Goal: Submit feedback/report problem: Leave review/rating

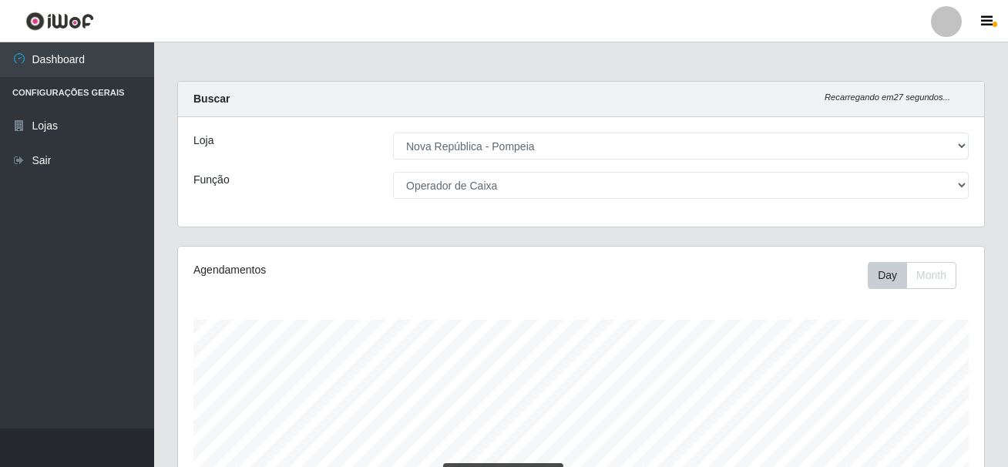
select select "64"
select select "22"
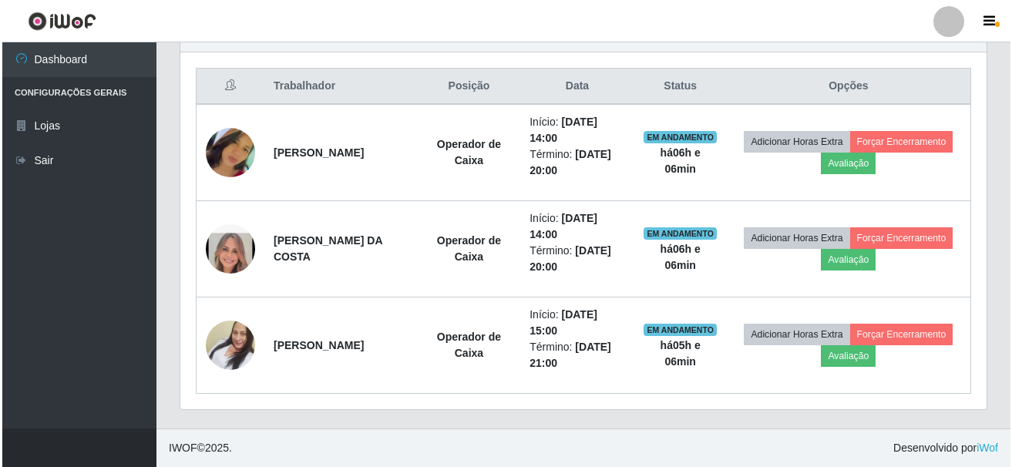
scroll to position [320, 806]
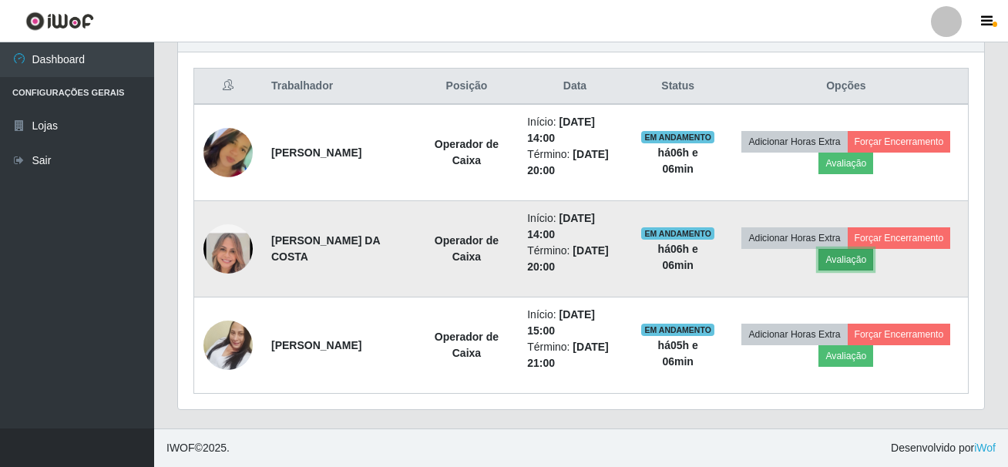
click at [873, 263] on button "Avaliação" at bounding box center [845, 260] width 55 height 22
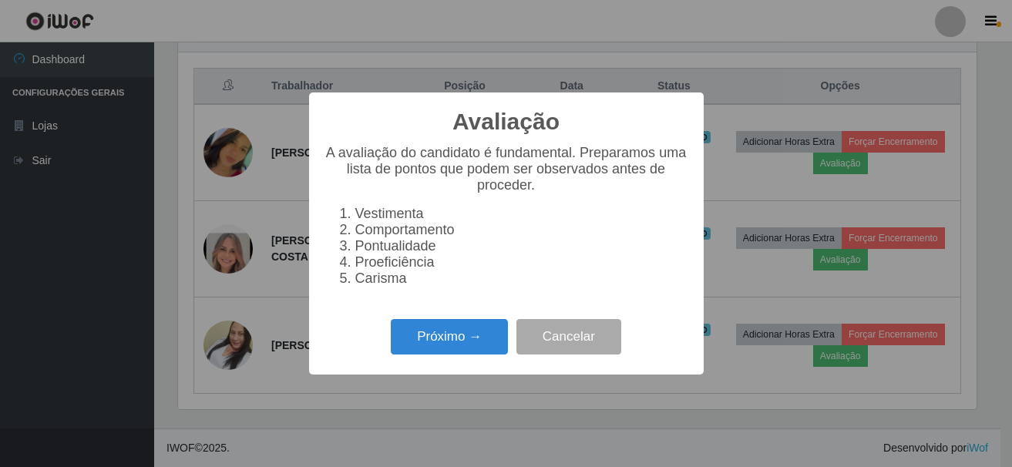
scroll to position [320, 798]
click at [475, 340] on button "Próximo →" at bounding box center [449, 337] width 117 height 36
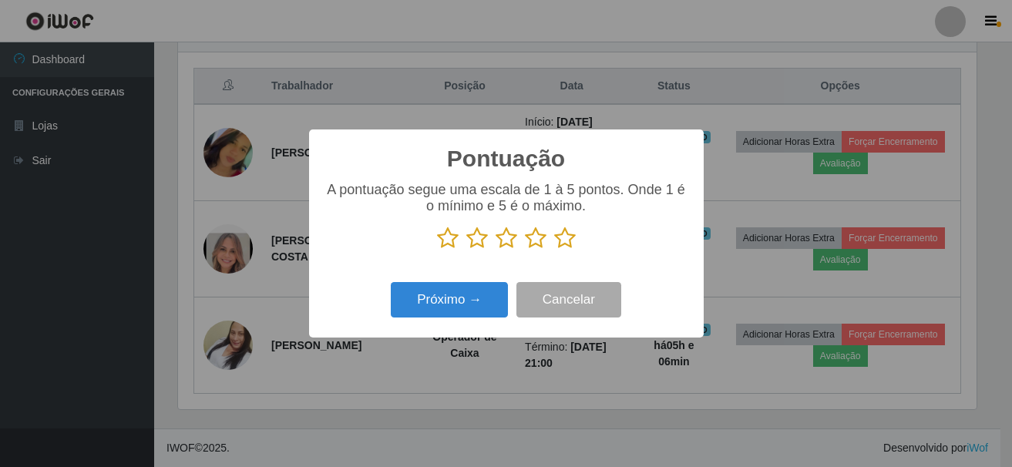
click at [563, 247] on icon at bounding box center [565, 238] width 22 height 23
click at [554, 250] on input "radio" at bounding box center [554, 250] width 0 height 0
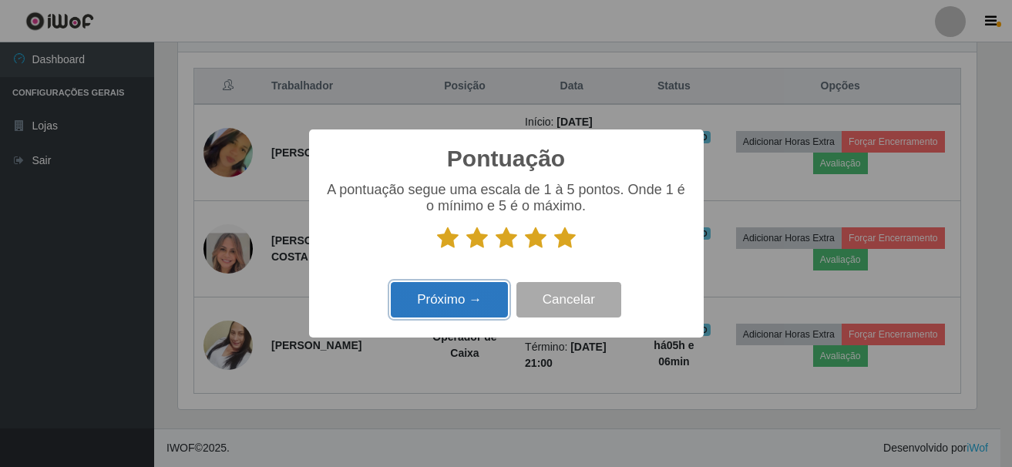
click at [459, 304] on button "Próximo →" at bounding box center [449, 300] width 117 height 36
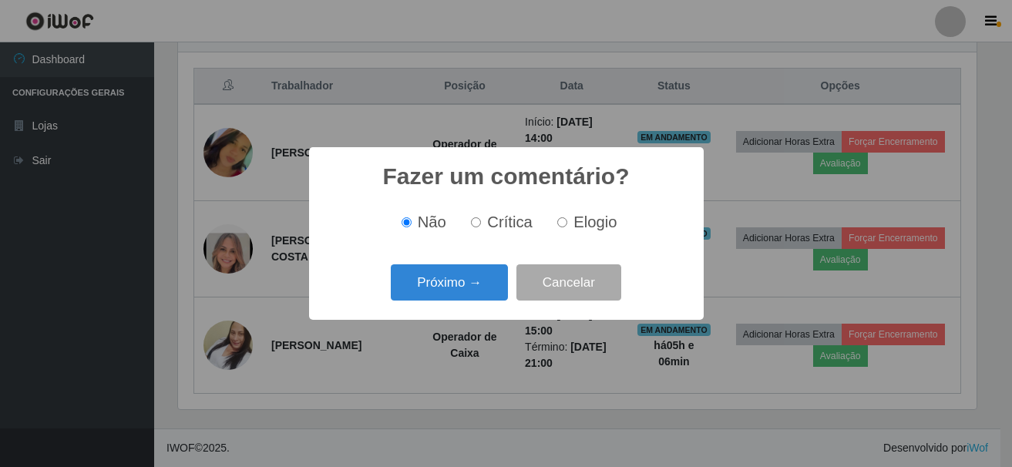
click at [609, 217] on span "Elogio" at bounding box center [594, 221] width 43 height 17
click at [567, 217] on input "Elogio" at bounding box center [562, 222] width 10 height 10
radio input "true"
click at [461, 275] on button "Próximo →" at bounding box center [449, 282] width 117 height 36
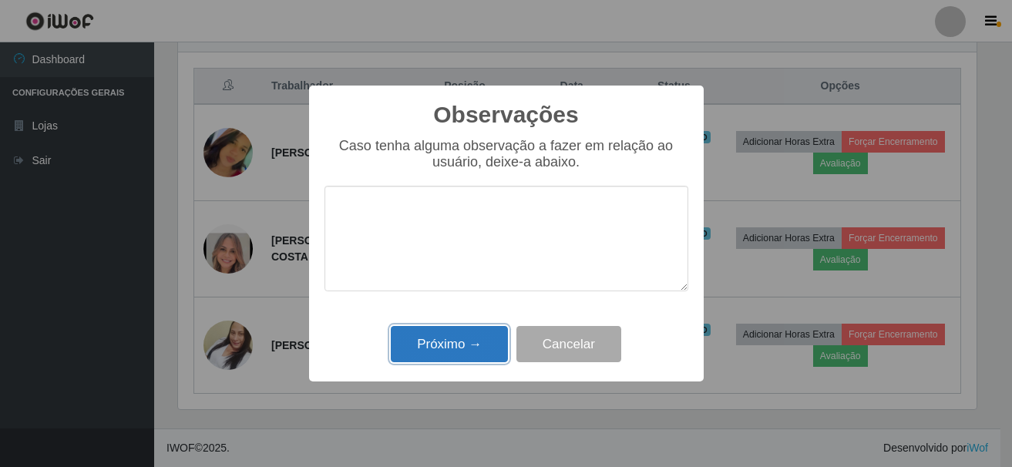
click at [475, 342] on button "Próximo →" at bounding box center [449, 344] width 117 height 36
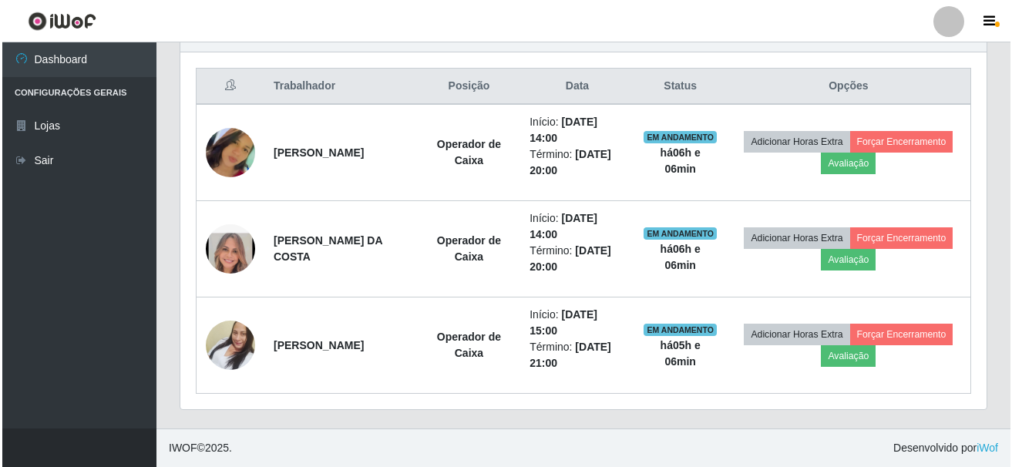
scroll to position [320, 806]
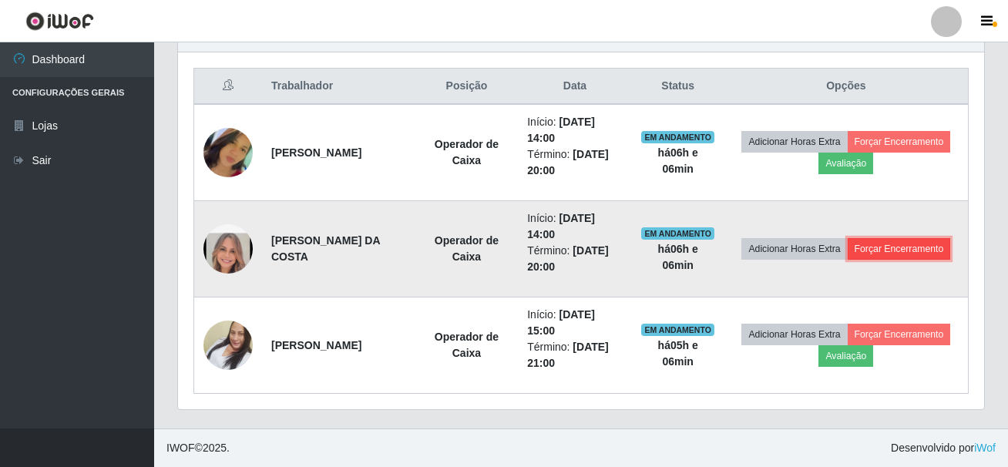
click at [863, 260] on button "Forçar Encerramento" at bounding box center [899, 249] width 103 height 22
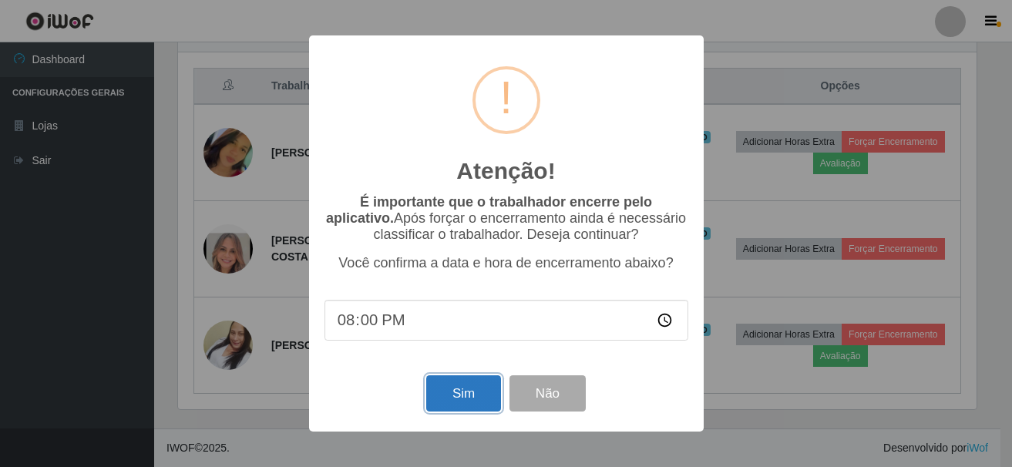
click at [456, 399] on button "Sim" at bounding box center [463, 393] width 75 height 36
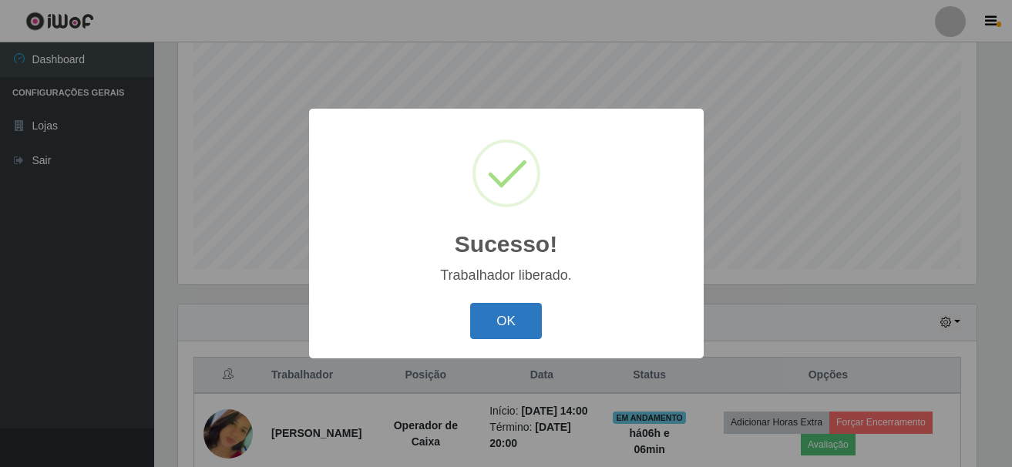
click at [502, 314] on button "OK" at bounding box center [506, 321] width 72 height 36
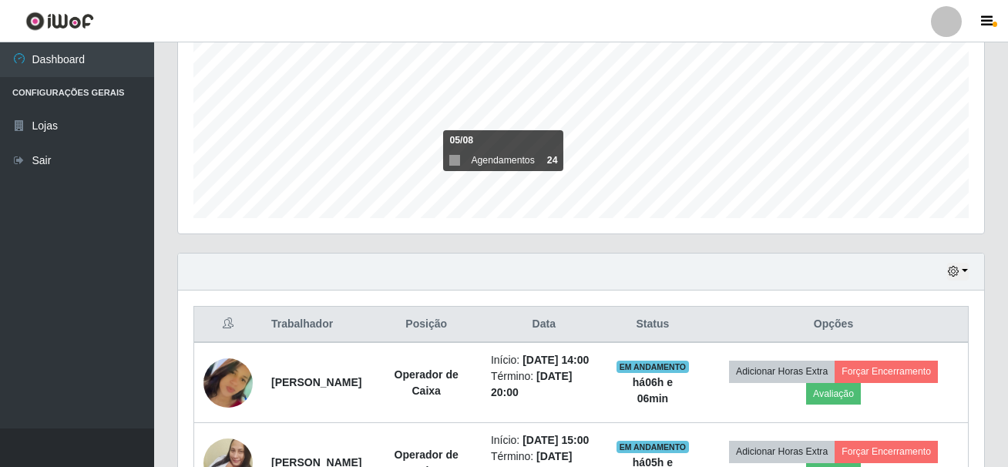
scroll to position [475, 0]
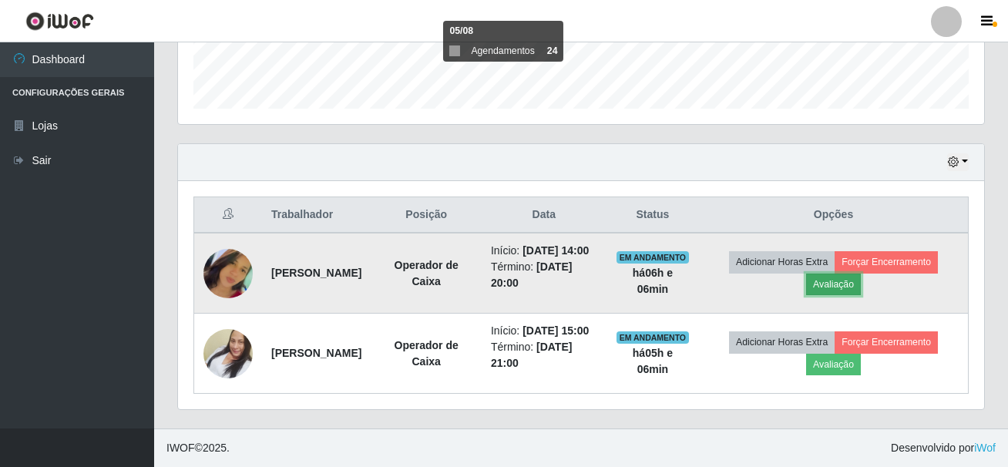
click at [861, 274] on button "Avaliação" at bounding box center [833, 285] width 55 height 22
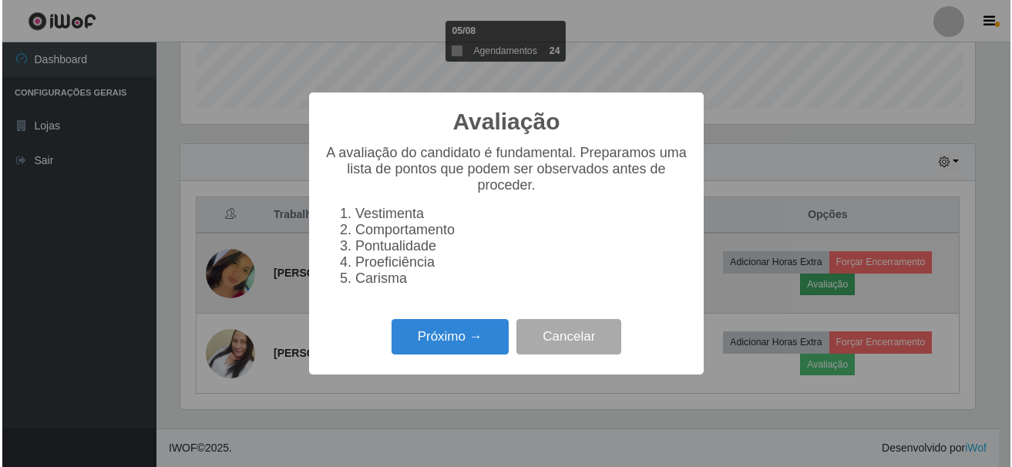
scroll to position [320, 798]
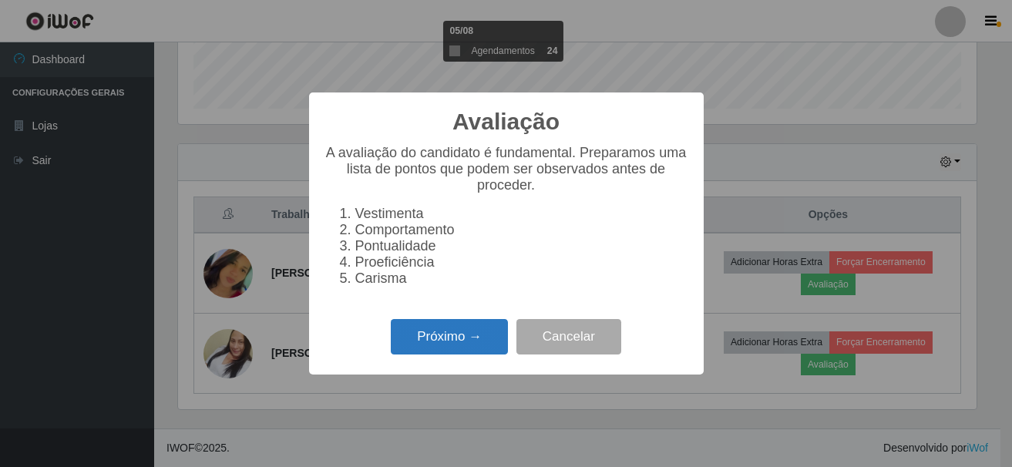
click at [472, 343] on button "Próximo →" at bounding box center [449, 337] width 117 height 36
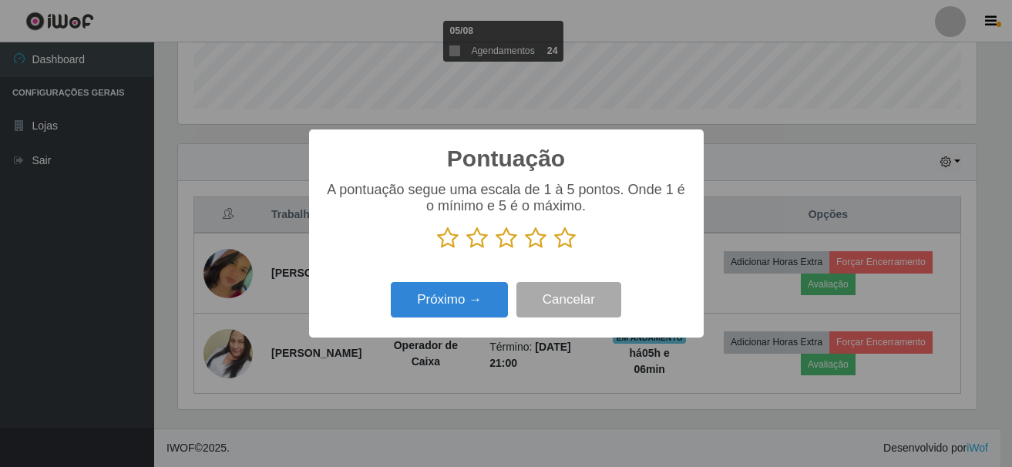
scroll to position [770271, 769793]
click at [570, 247] on icon at bounding box center [565, 238] width 22 height 23
click at [554, 250] on input "radio" at bounding box center [554, 250] width 0 height 0
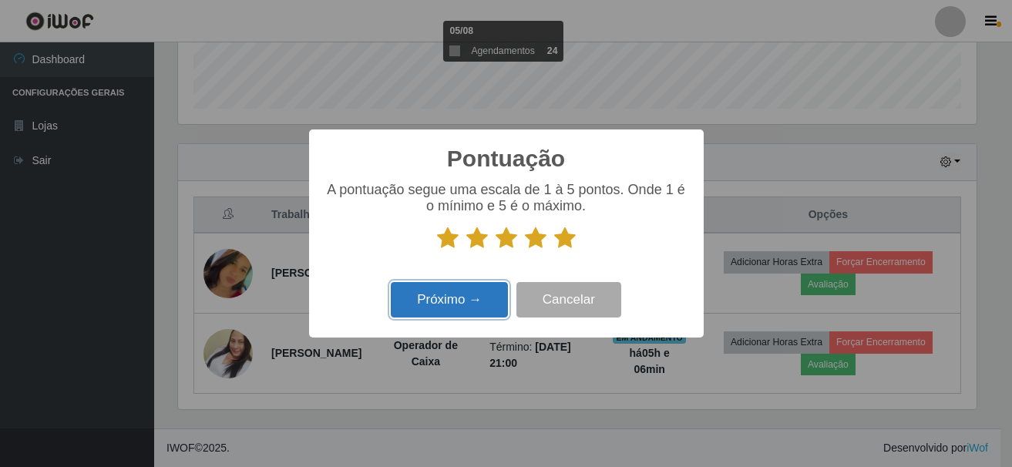
click at [449, 291] on button "Próximo →" at bounding box center [449, 300] width 117 height 36
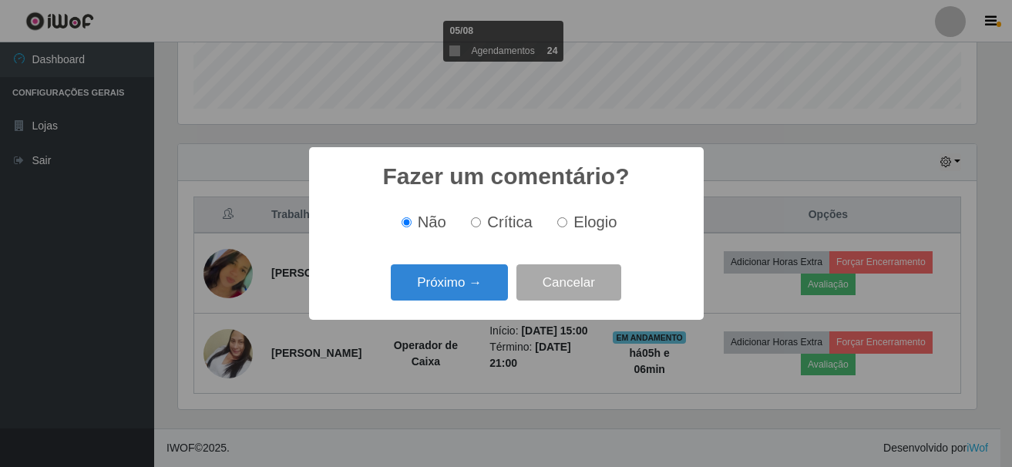
click at [594, 220] on span "Elogio" at bounding box center [594, 221] width 43 height 17
click at [567, 220] on input "Elogio" at bounding box center [562, 222] width 10 height 10
radio input "true"
click at [428, 280] on button "Próximo →" at bounding box center [449, 282] width 117 height 36
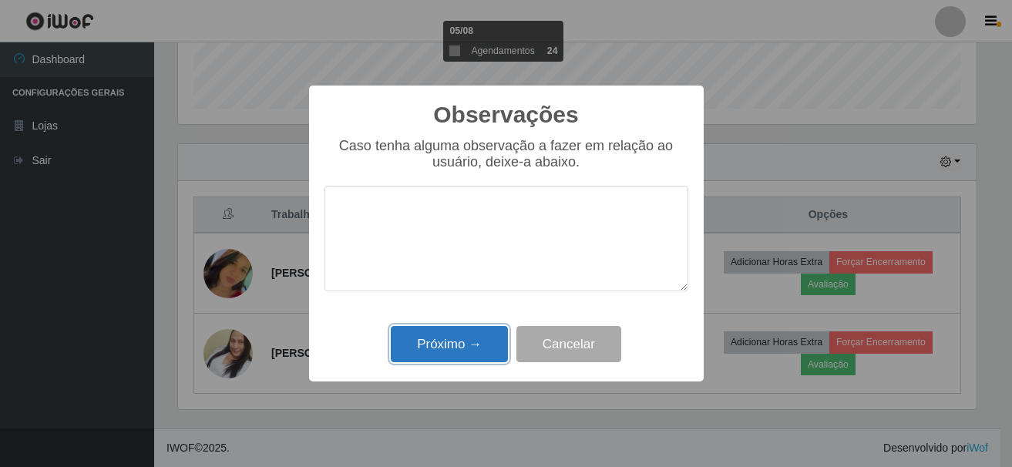
click at [466, 344] on button "Próximo →" at bounding box center [449, 344] width 117 height 36
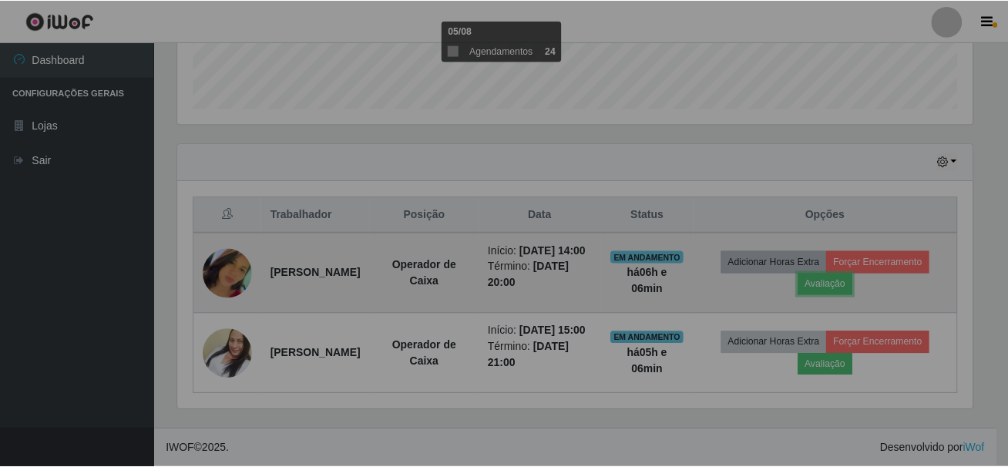
scroll to position [320, 806]
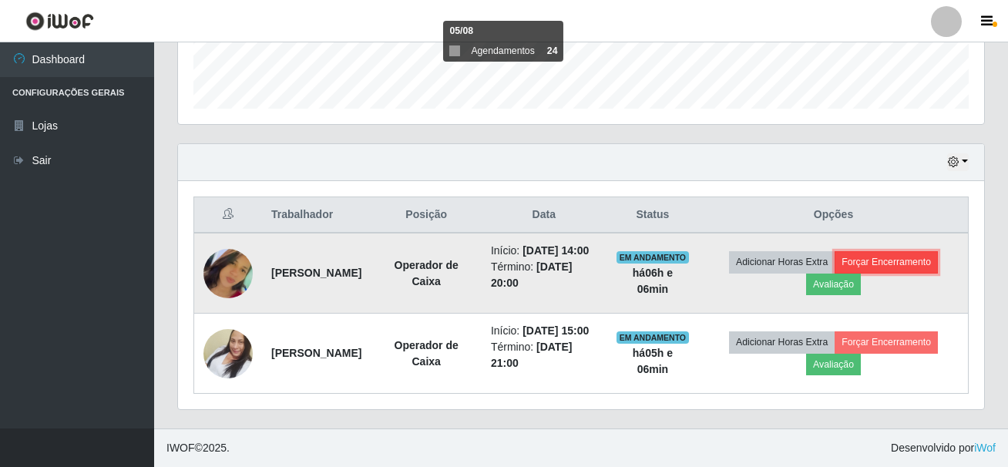
click at [846, 262] on button "Forçar Encerramento" at bounding box center [886, 262] width 103 height 22
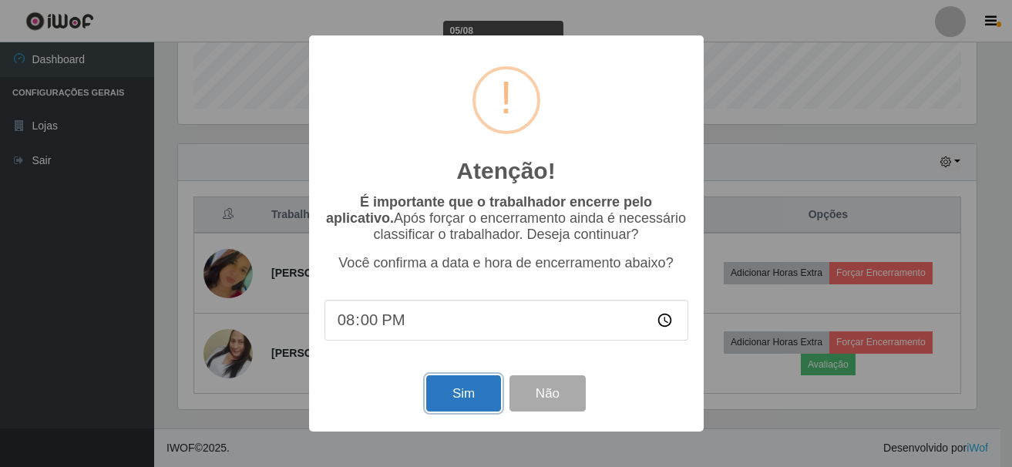
click at [459, 392] on button "Sim" at bounding box center [463, 393] width 75 height 36
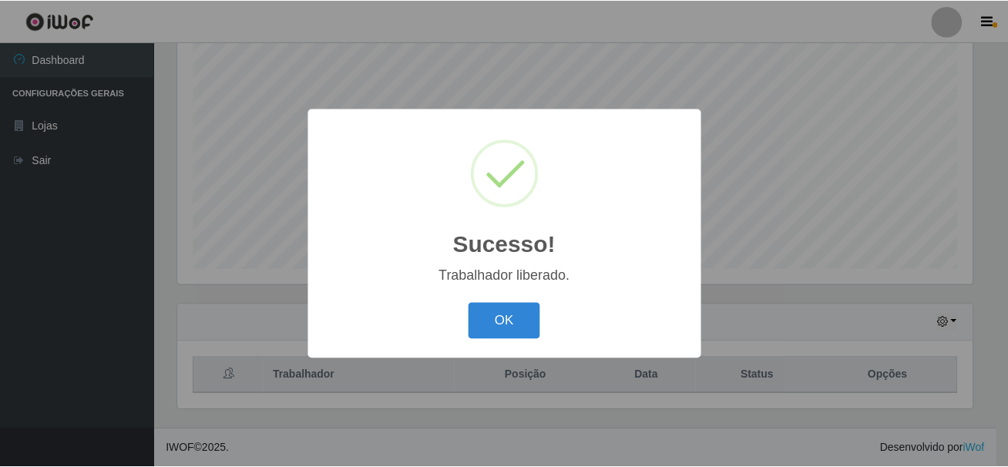
scroll to position [0, 0]
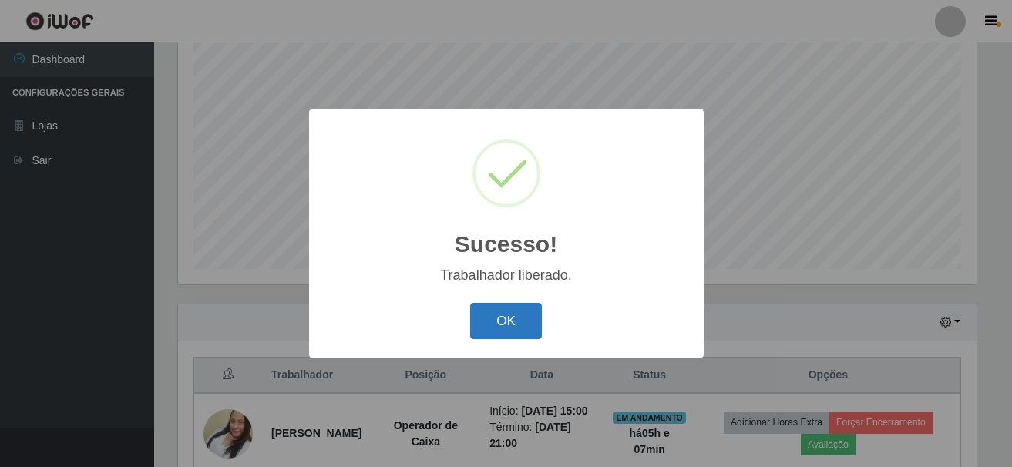
click at [519, 314] on button "OK" at bounding box center [506, 321] width 72 height 36
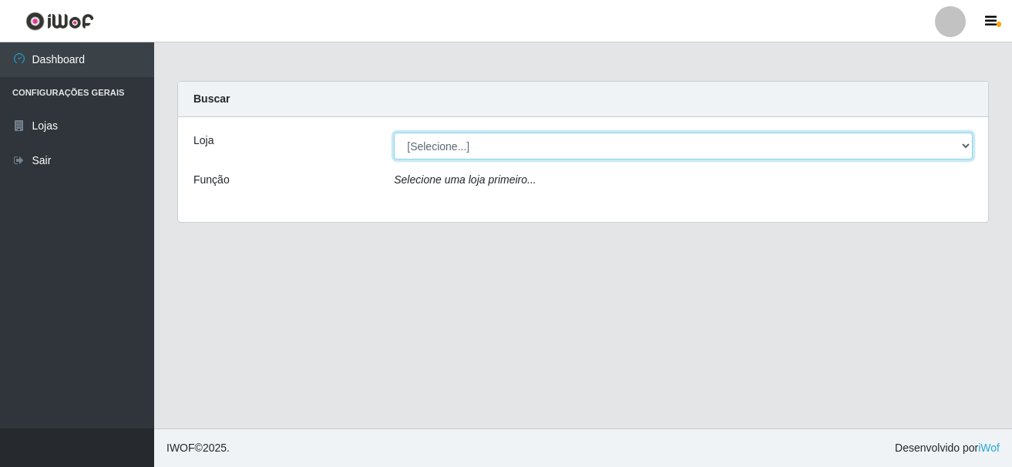
click at [539, 151] on select "[Selecione...] [GEOGRAPHIC_DATA] [GEOGRAPHIC_DATA]" at bounding box center [683, 146] width 579 height 27
select select "64"
click at [394, 133] on select "[Selecione...] [GEOGRAPHIC_DATA] [GEOGRAPHIC_DATA]" at bounding box center [683, 146] width 579 height 27
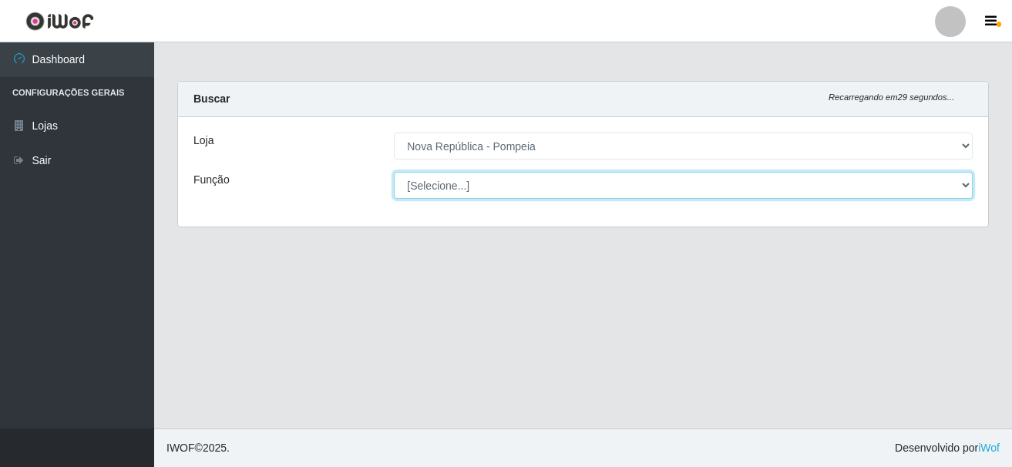
click at [551, 185] on select "[Selecione...] Balconista Operador de Caixa Recepcionista Repositor" at bounding box center [683, 185] width 579 height 27
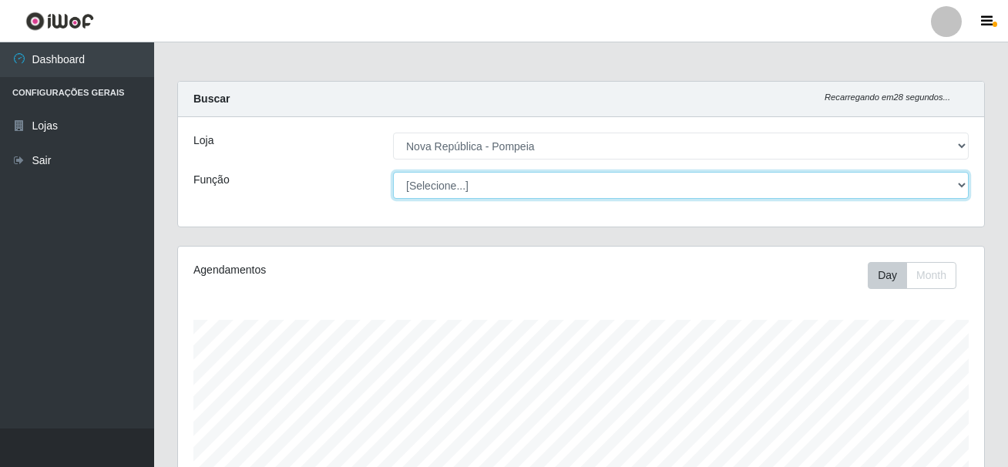
scroll to position [320, 806]
select select "22"
click at [393, 172] on select "[Selecione...] Balconista Operador de Caixa Recepcionista Repositor" at bounding box center [681, 185] width 576 height 27
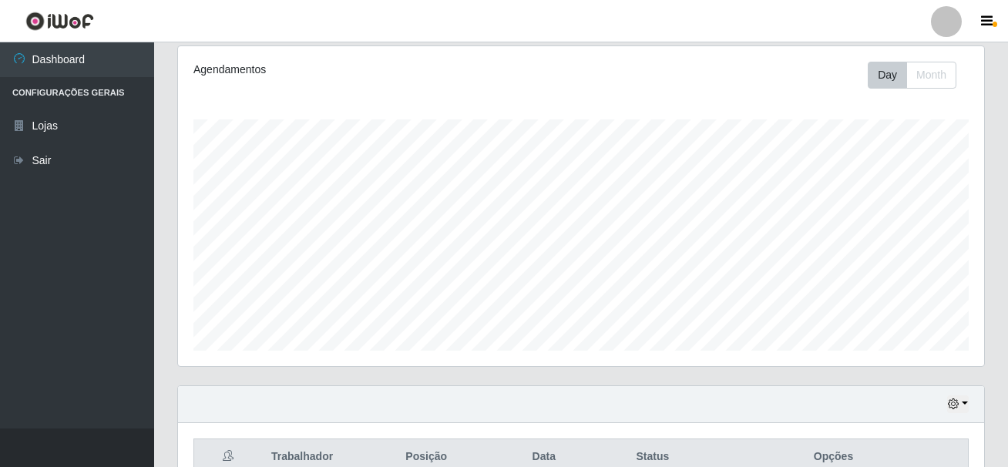
scroll to position [378, 0]
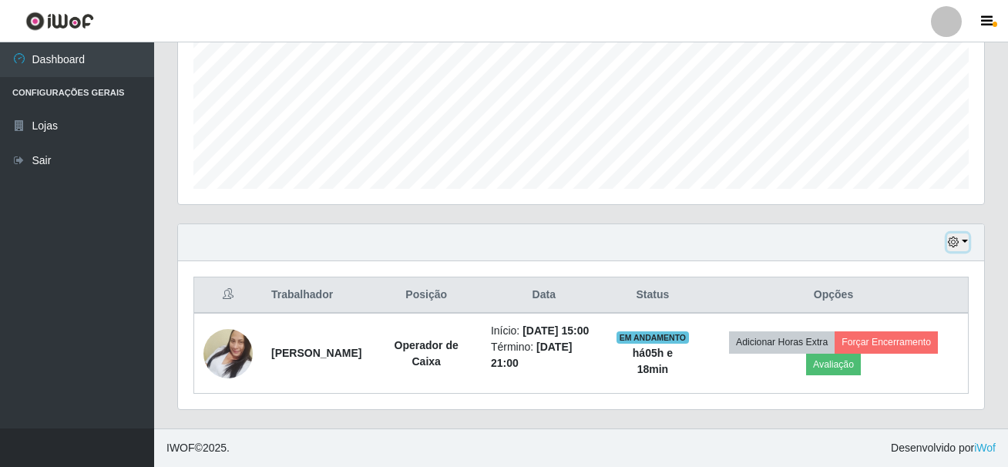
click at [966, 233] on button "button" at bounding box center [958, 242] width 22 height 18
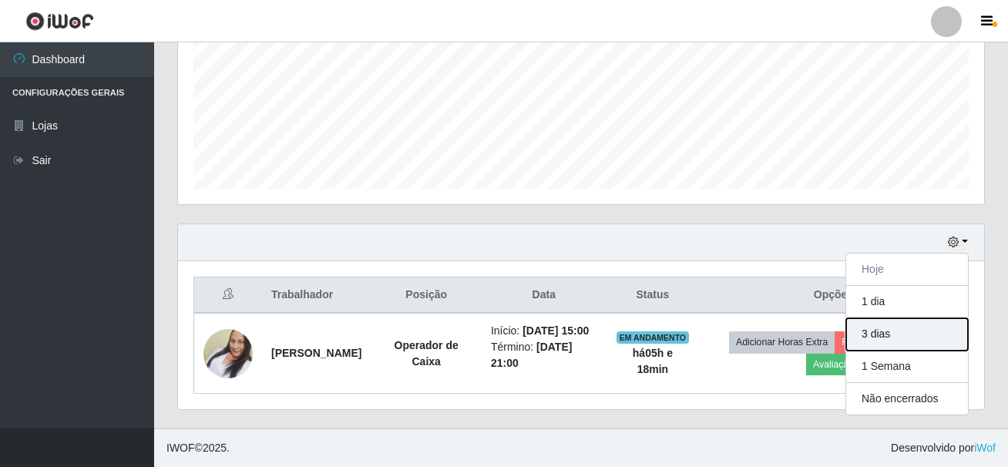
click at [936, 318] on button "3 dias" at bounding box center [907, 334] width 122 height 32
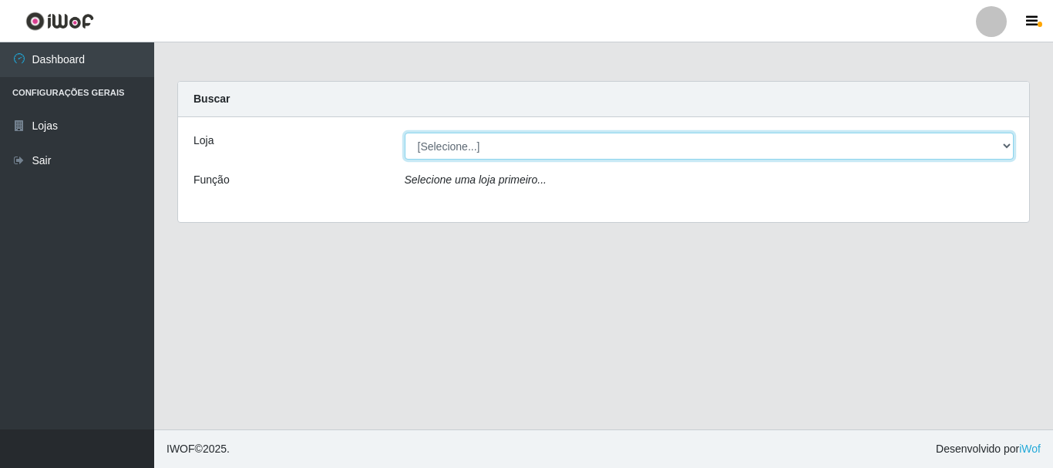
click at [483, 141] on select "[Selecione...] [GEOGRAPHIC_DATA] [GEOGRAPHIC_DATA]" at bounding box center [710, 146] width 610 height 27
select select "64"
click at [405, 133] on select "[Selecione...] [GEOGRAPHIC_DATA] [GEOGRAPHIC_DATA]" at bounding box center [710, 146] width 610 height 27
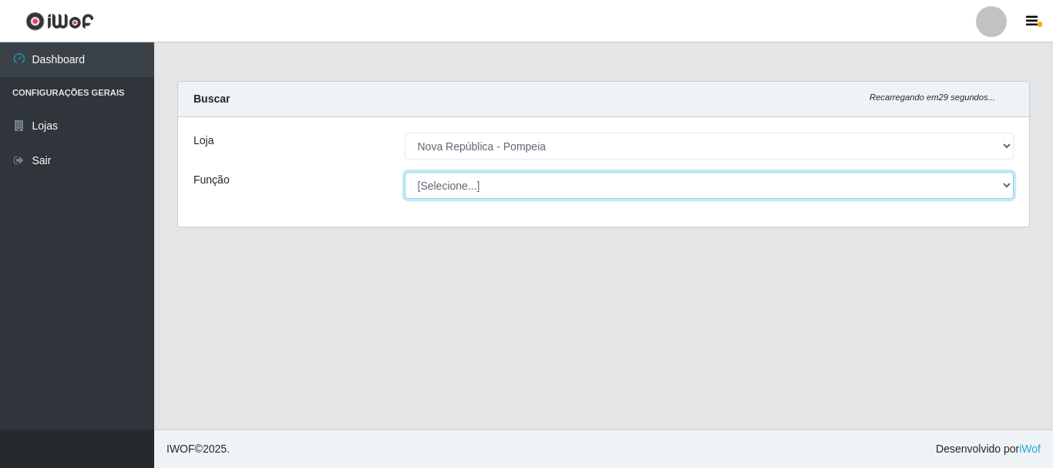
drag, startPoint x: 502, startPoint y: 199, endPoint x: 503, endPoint y: 186, distance: 13.2
click at [503, 186] on select "[Selecione...] Balconista Operador de Caixa Recepcionista Repositor" at bounding box center [710, 185] width 610 height 27
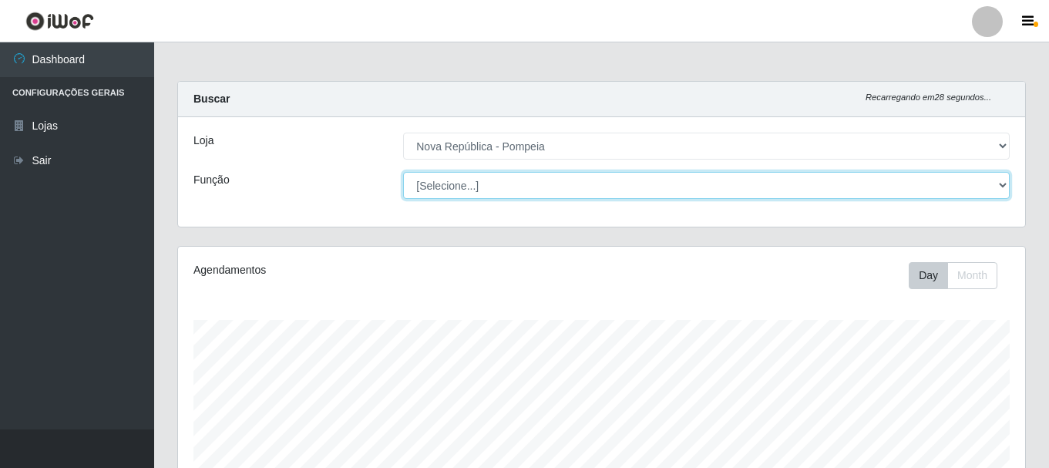
scroll to position [320, 847]
select select "22"
click at [403, 172] on select "[Selecione...] Balconista Operador de Caixa Recepcionista Repositor" at bounding box center [706, 185] width 606 height 27
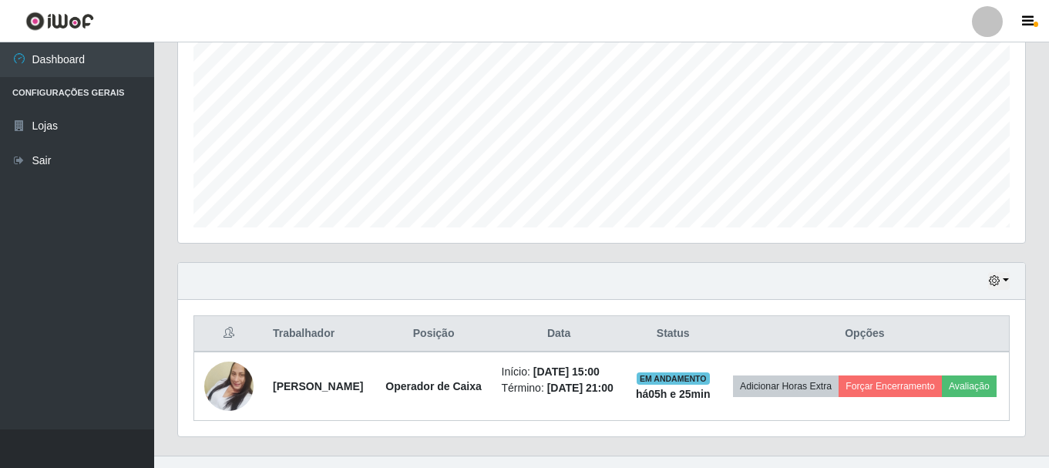
scroll to position [361, 0]
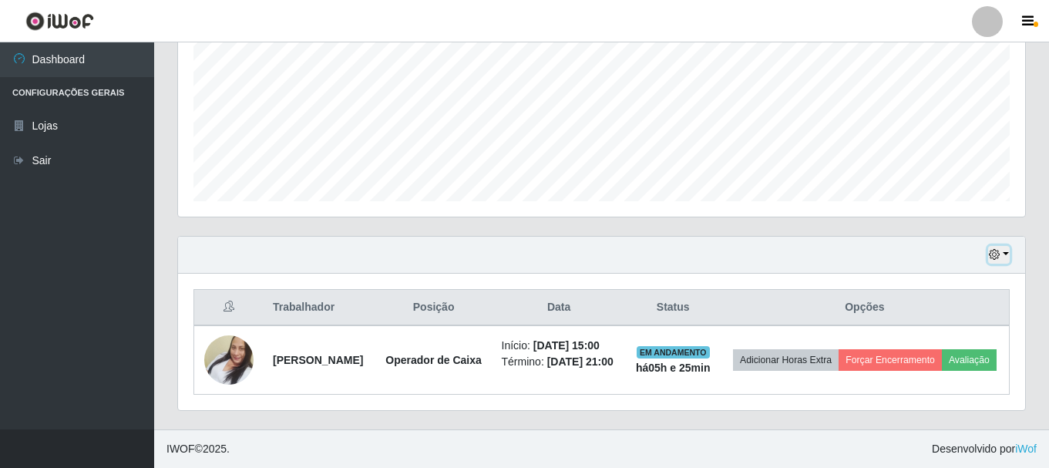
click at [1006, 246] on button "button" at bounding box center [999, 255] width 22 height 18
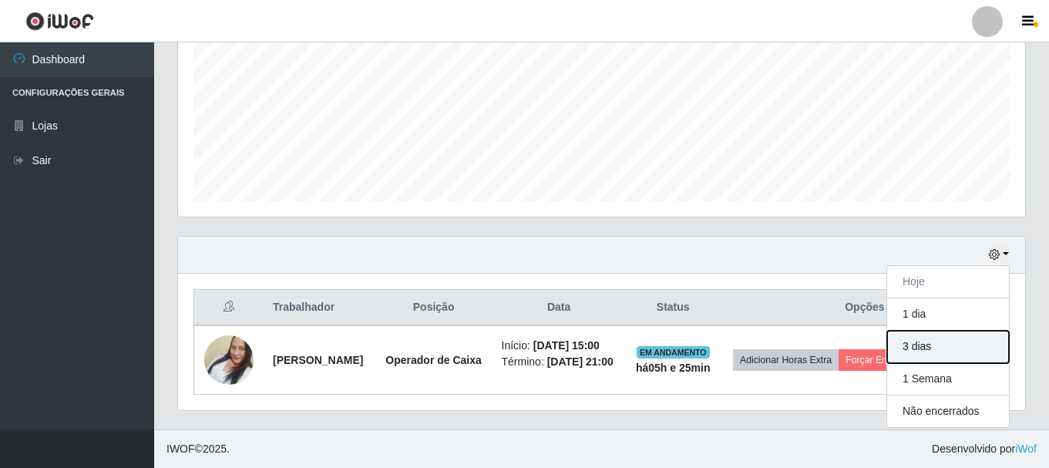
click at [944, 335] on button "3 dias" at bounding box center [948, 347] width 122 height 32
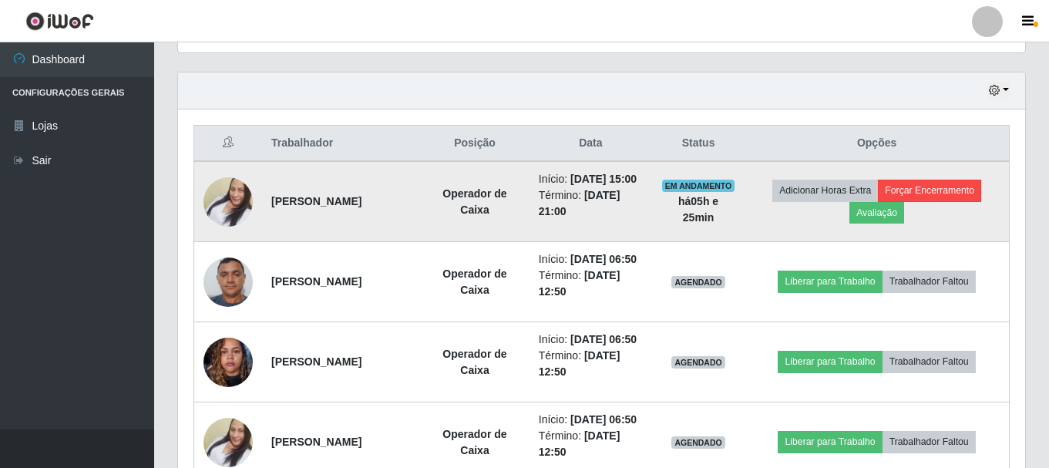
scroll to position [516, 0]
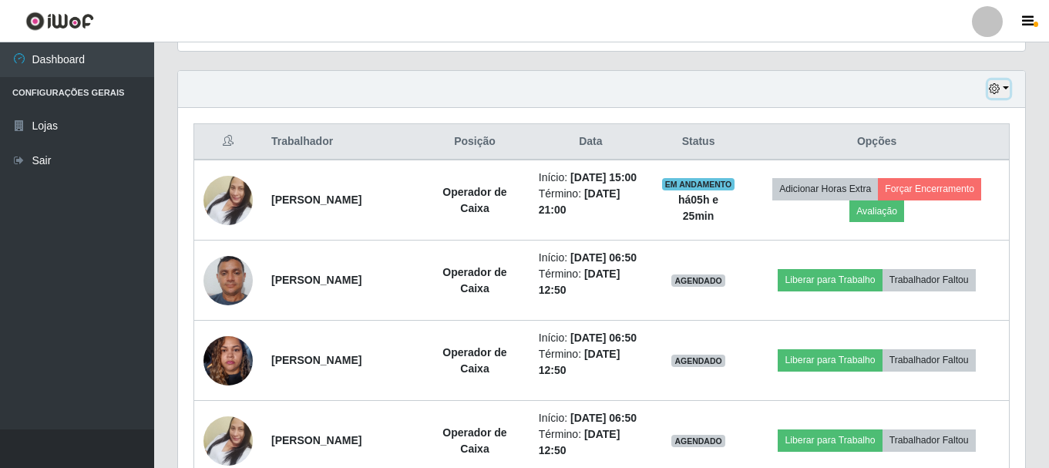
click at [1004, 86] on button "button" at bounding box center [999, 89] width 22 height 18
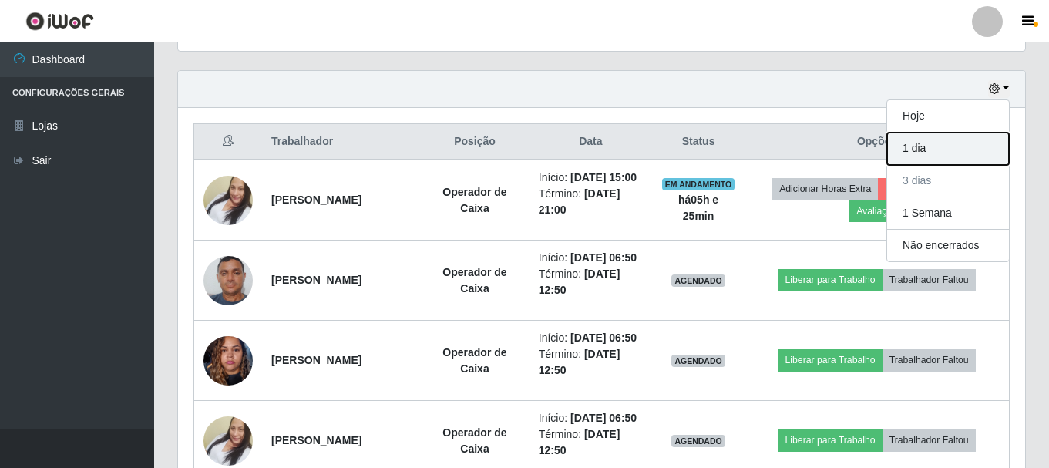
click at [976, 141] on button "1 dia" at bounding box center [948, 149] width 122 height 32
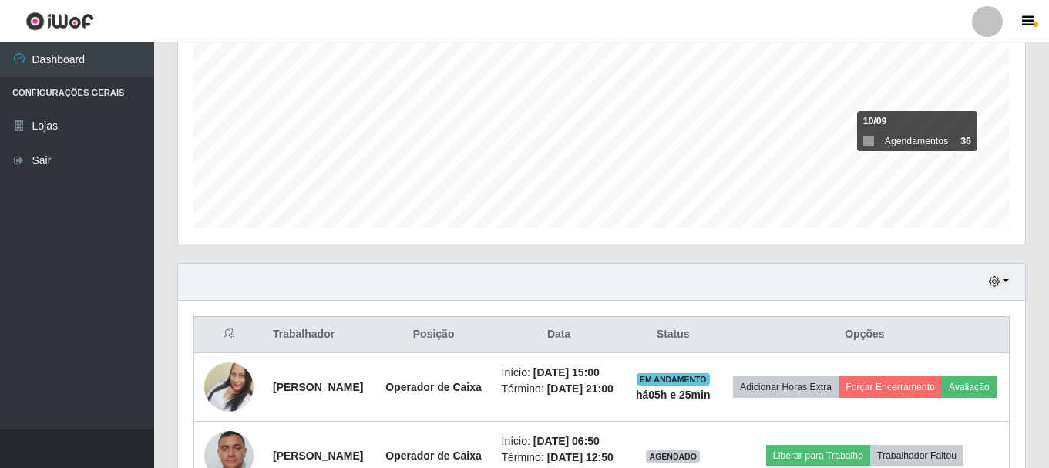
scroll to position [284, 0]
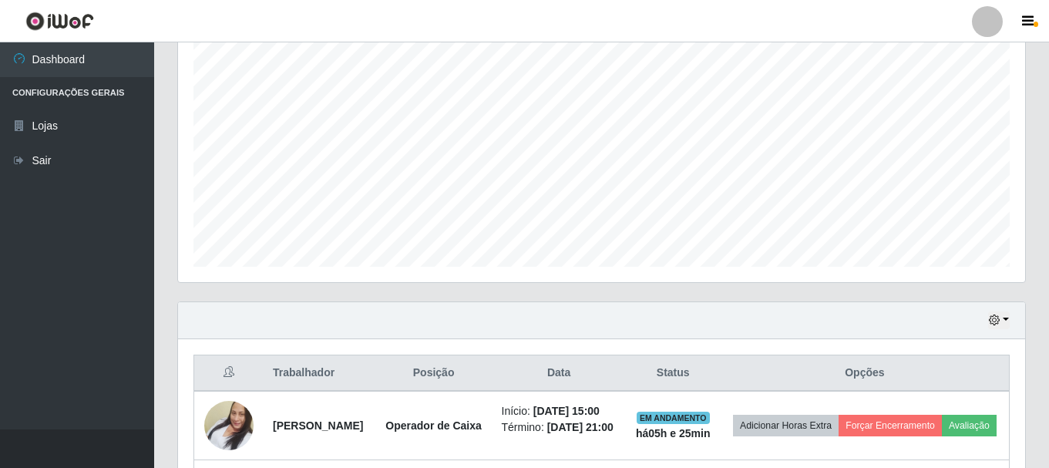
click at [1010, 321] on div "Hoje 1 dia 3 dias 1 Semana Não encerrados" at bounding box center [601, 320] width 847 height 37
click at [1005, 316] on button "button" at bounding box center [999, 320] width 22 height 18
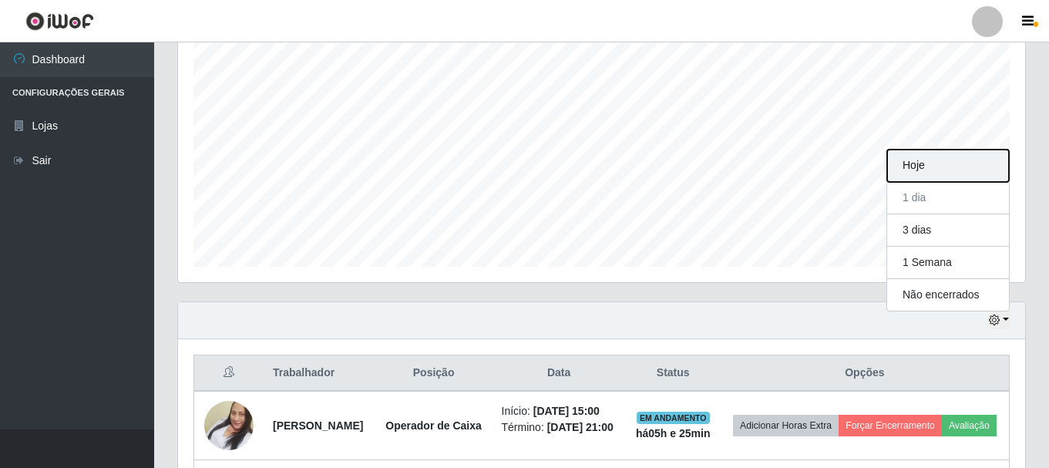
click at [951, 160] on button "Hoje" at bounding box center [948, 165] width 122 height 32
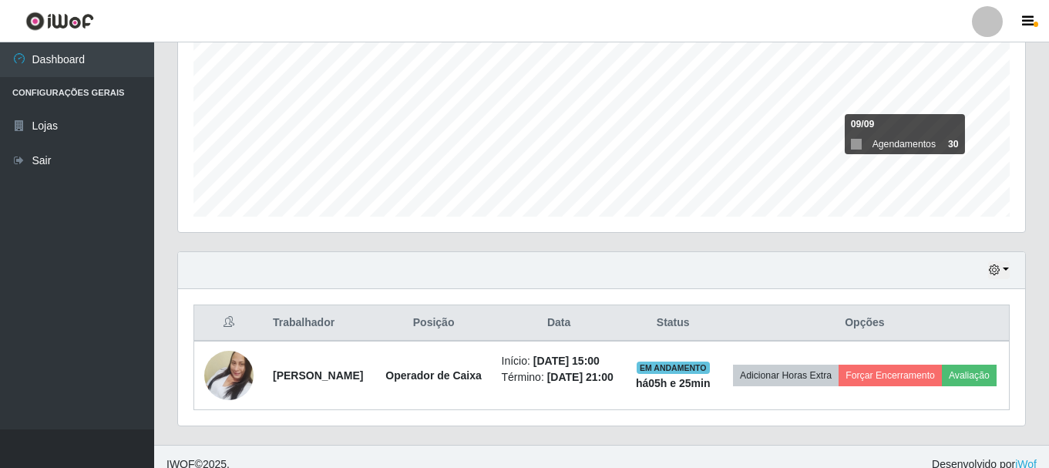
scroll to position [361, 0]
